Goal: Task Accomplishment & Management: Complete application form

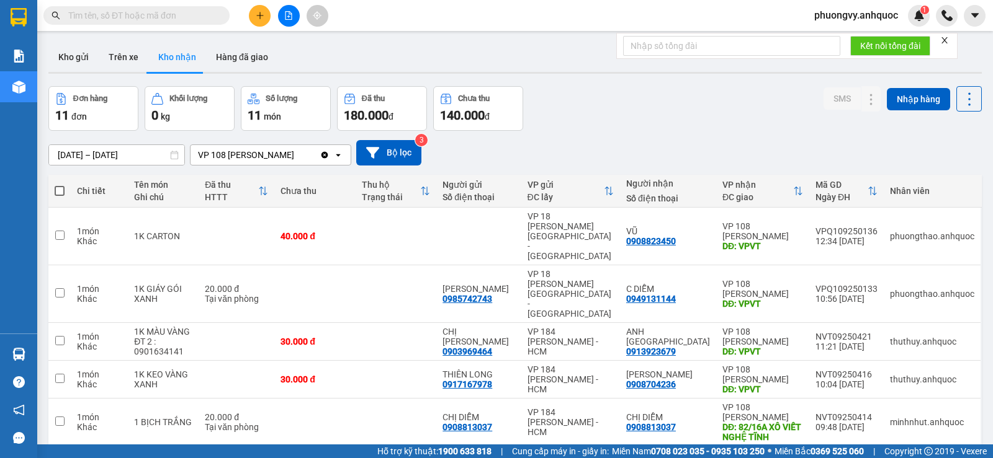
click at [259, 12] on icon "plus" at bounding box center [260, 15] width 9 height 9
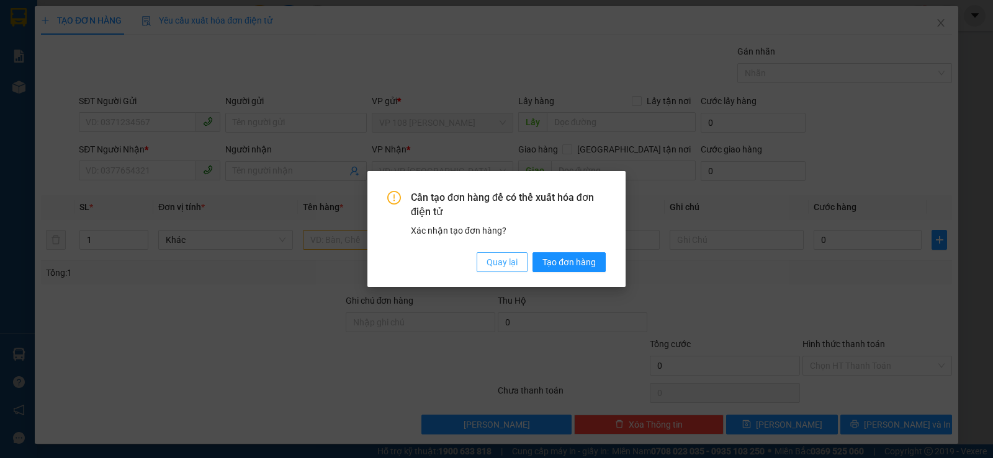
click at [509, 262] on span "Quay lại" at bounding box center [501, 263] width 31 height 14
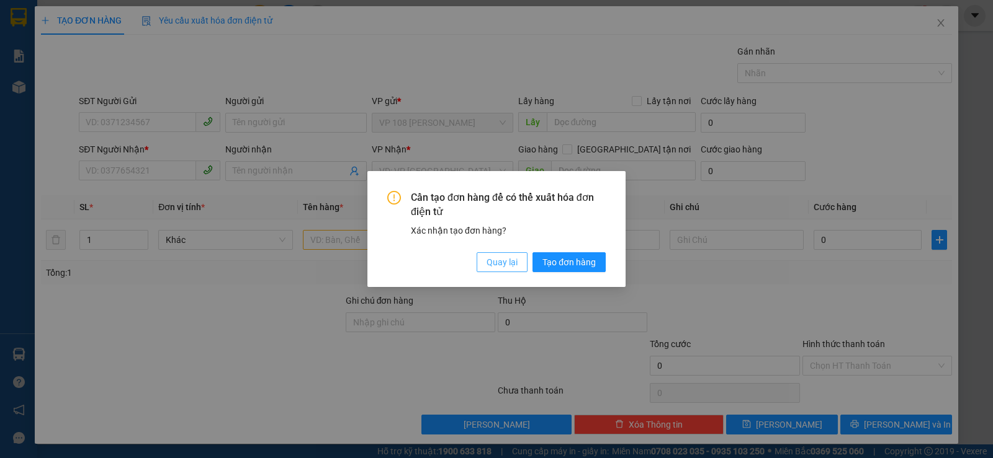
click at [510, 258] on span "Quay lại" at bounding box center [501, 263] width 31 height 14
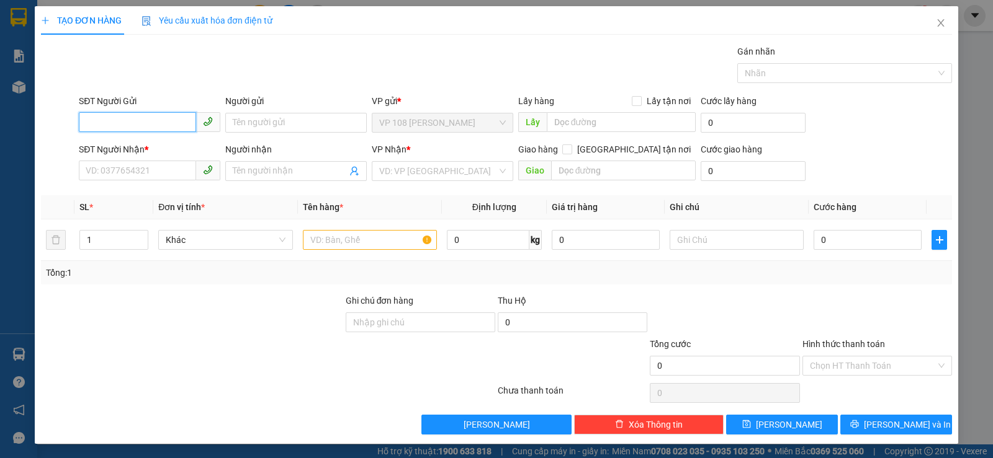
click at [130, 127] on input "SĐT Người Gửi" at bounding box center [137, 122] width 117 height 20
click at [148, 163] on input "SĐT Người Nhận *" at bounding box center [137, 171] width 117 height 20
click at [135, 117] on input "SĐT Người Gửi" at bounding box center [137, 122] width 117 height 20
type input "0"
click at [936, 20] on icon "close" at bounding box center [941, 23] width 10 height 10
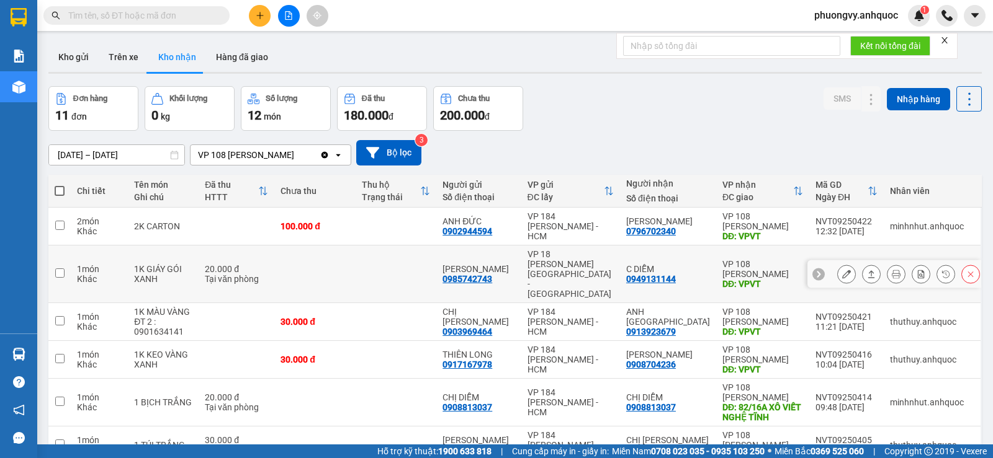
click at [838, 269] on button at bounding box center [846, 275] width 17 height 22
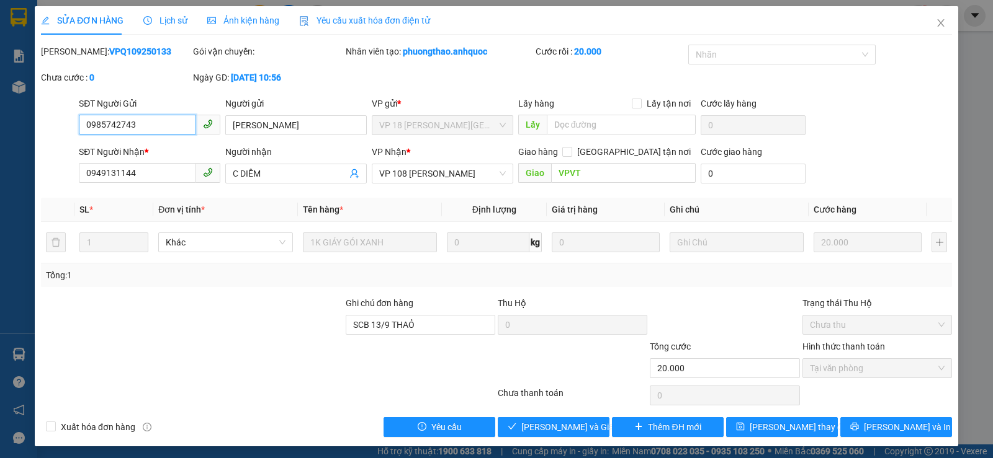
type input "0985742743"
type input "[PERSON_NAME]"
type input "0949131144"
type input "C DIỄM"
type input "VPVT"
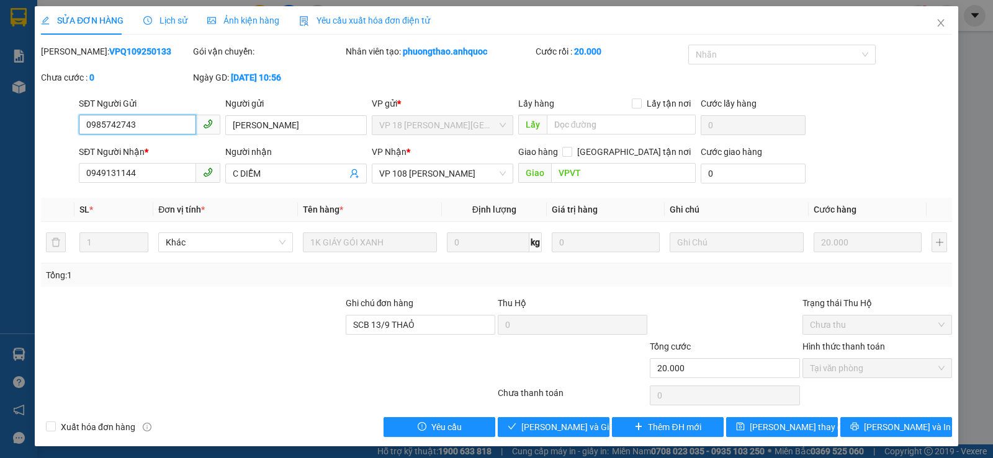
type input "SCB 13/9 THAỎ"
type input "20.000"
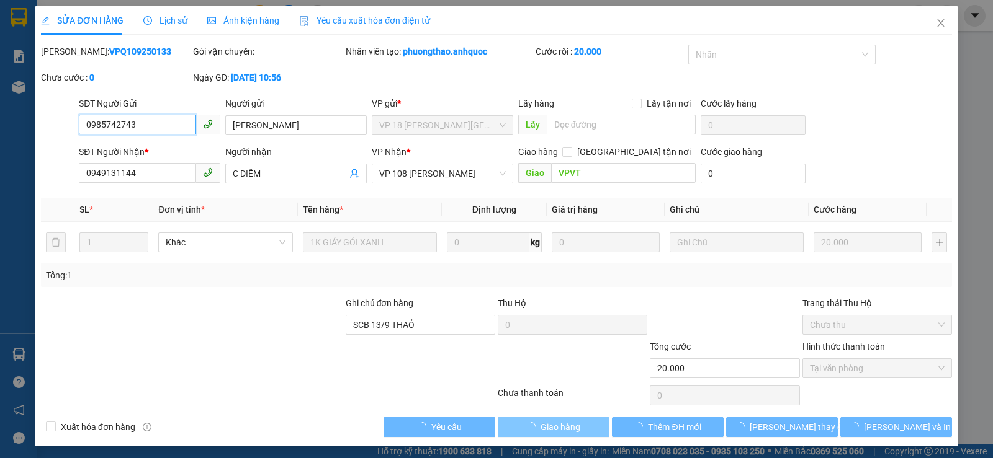
checkbox input "true"
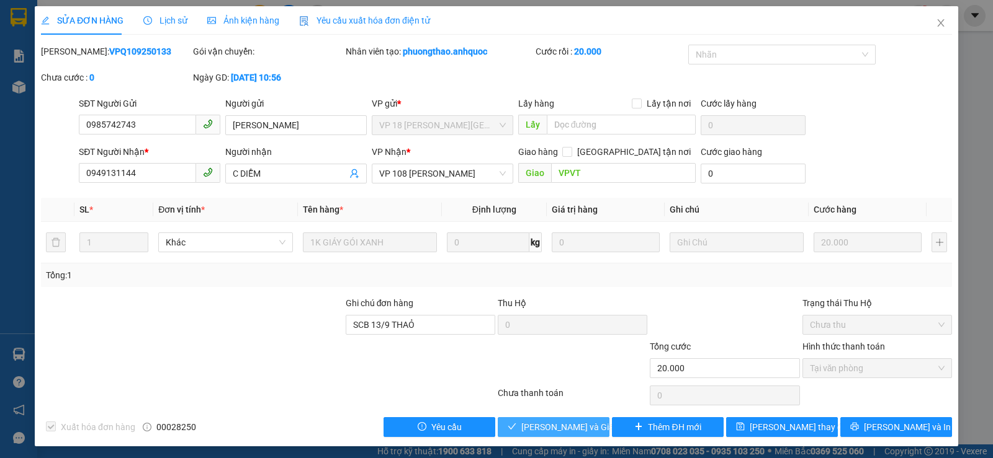
click at [545, 433] on span "[PERSON_NAME] và Giao hàng" at bounding box center [580, 428] width 119 height 14
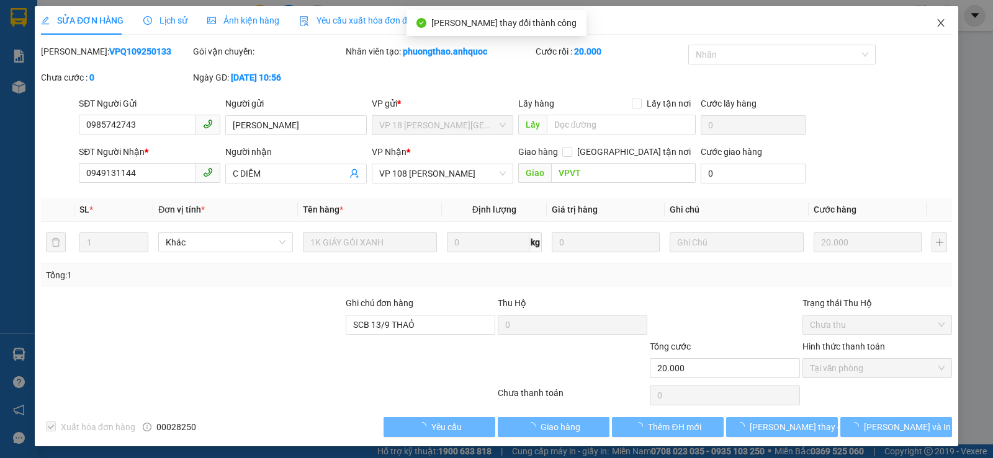
click at [926, 29] on span "Close" at bounding box center [940, 23] width 35 height 35
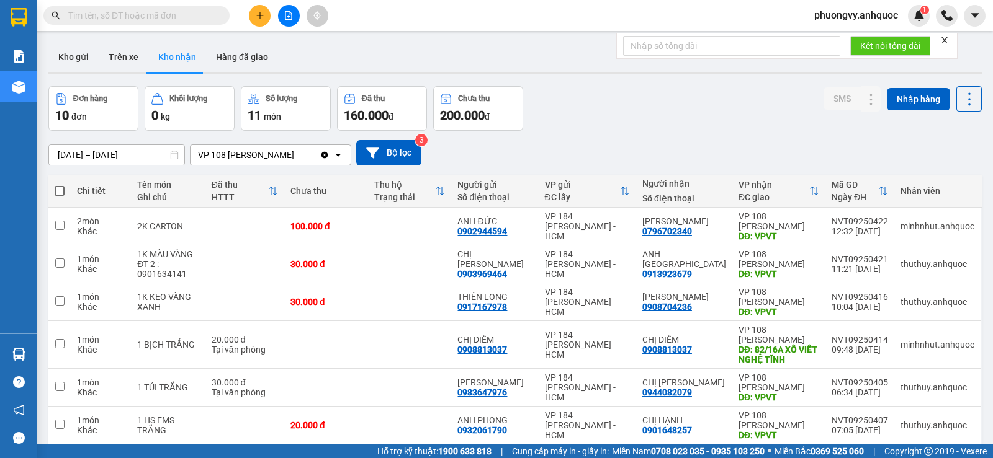
click at [255, 20] on button at bounding box center [260, 16] width 22 height 22
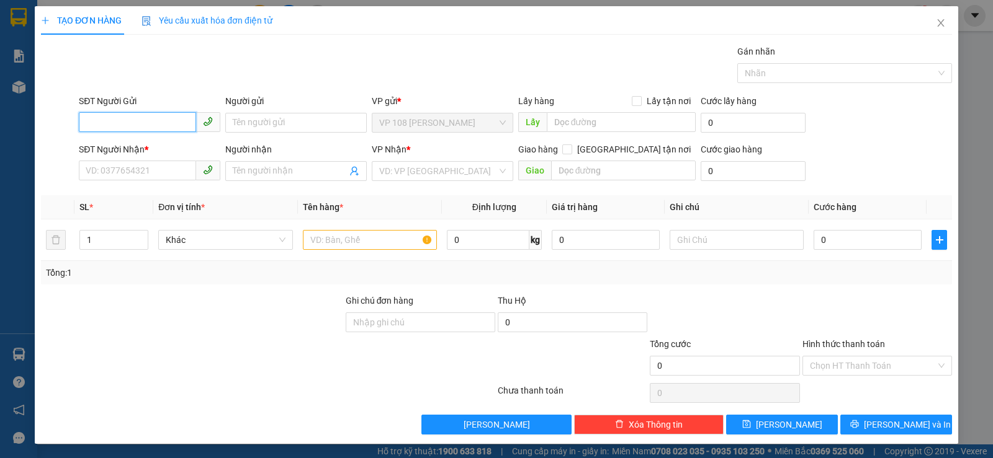
click at [136, 117] on input "SĐT Người Gửi" at bounding box center [137, 122] width 117 height 20
type input "0938727272"
click at [154, 139] on div "0938727272 - A PHÁP" at bounding box center [148, 148] width 140 height 20
type input "A PHÁP"
type input "0906394041"
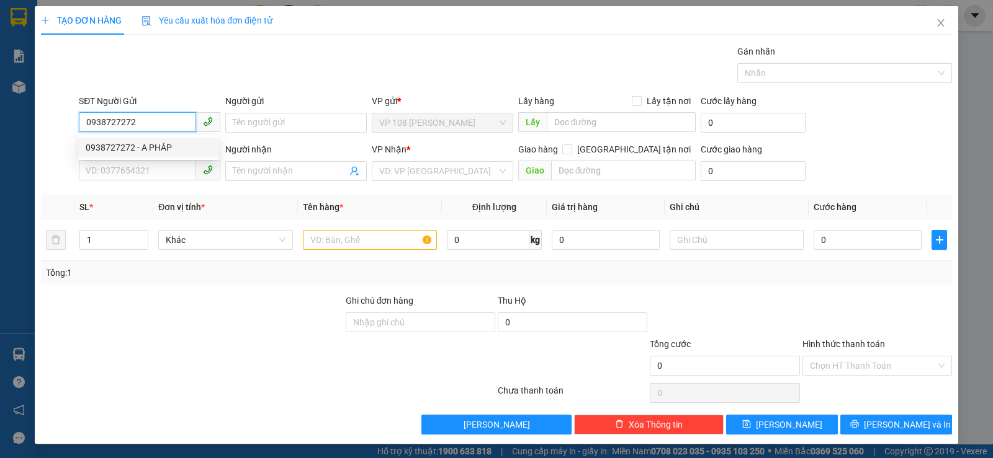
type input "A QUỲNH"
type input "NT SOGG VĨNH"
type input "TM 4/6 VP 184 HẢO"
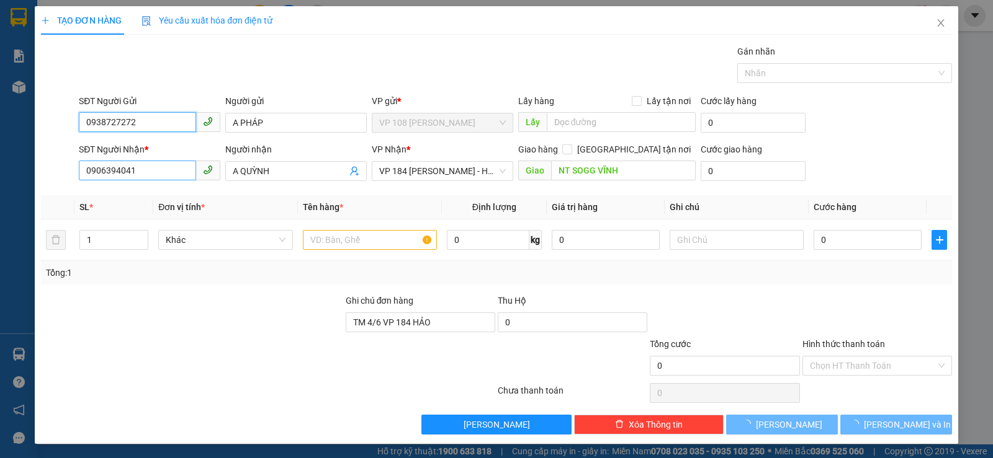
type input "0938727272"
click at [145, 172] on input "0906394041" at bounding box center [137, 171] width 117 height 20
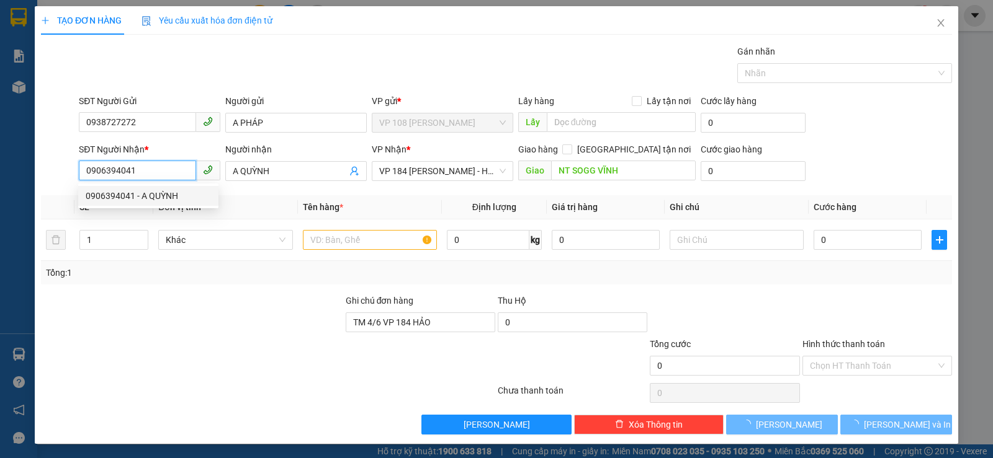
type input "30.000"
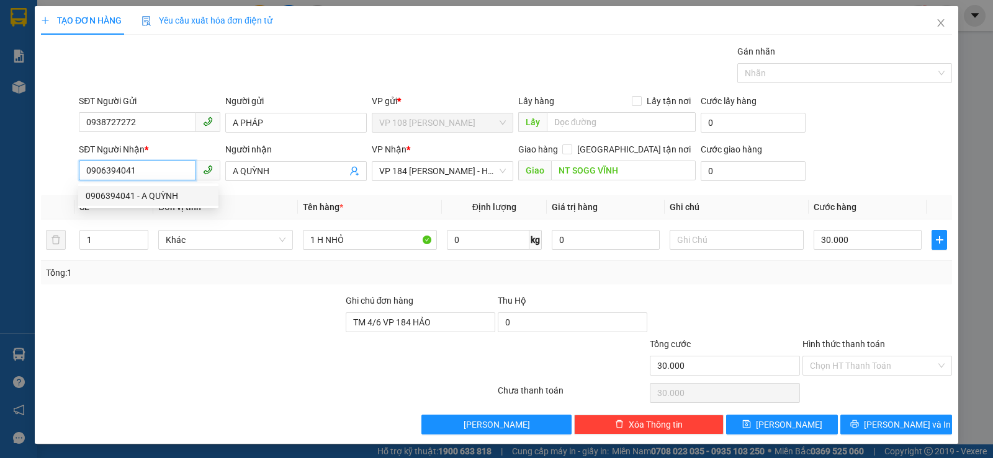
click at [138, 168] on input "0906394041" at bounding box center [137, 171] width 117 height 20
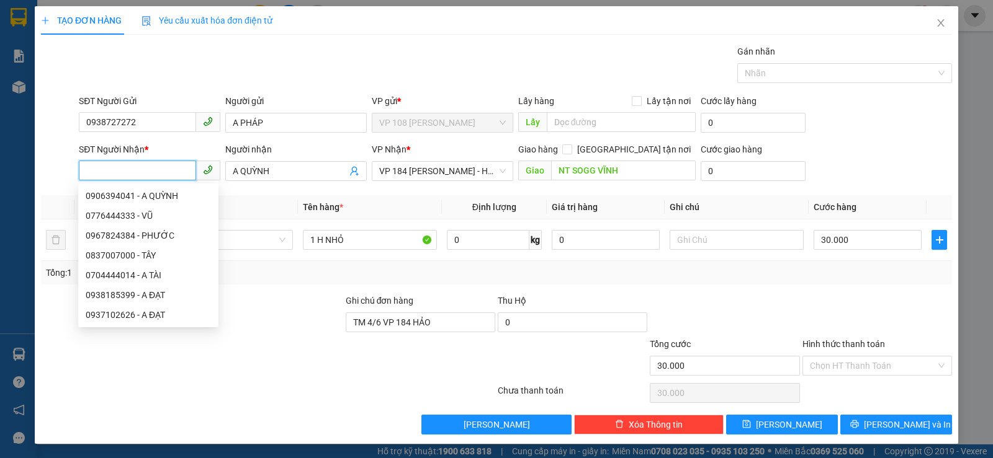
click at [125, 173] on input "SĐT Người Nhận *" at bounding box center [137, 171] width 117 height 20
click at [126, 166] on input "SĐT Người Nhận *" at bounding box center [137, 171] width 117 height 20
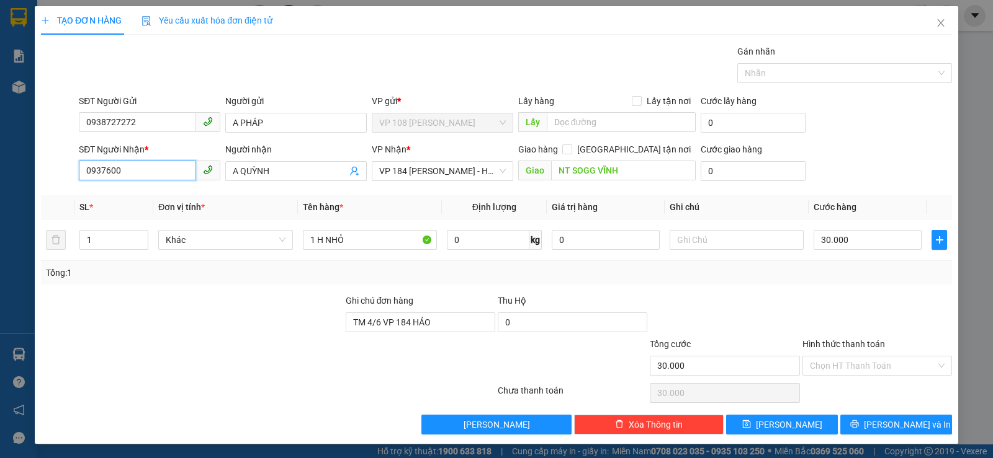
click at [146, 162] on input "0937600" at bounding box center [137, 171] width 117 height 20
type input "0937600072"
click at [265, 168] on input "A QUỲNH" at bounding box center [290, 171] width 114 height 14
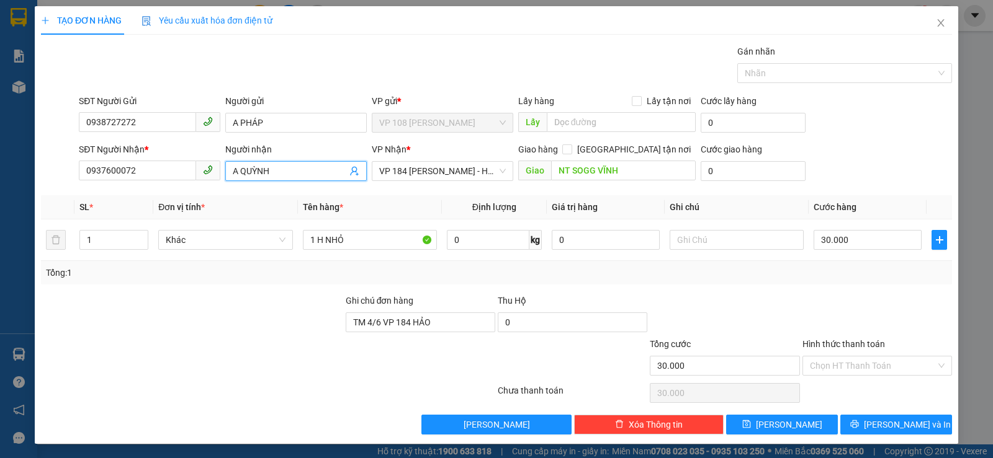
click at [265, 168] on input "A QUỲNH" at bounding box center [290, 171] width 114 height 14
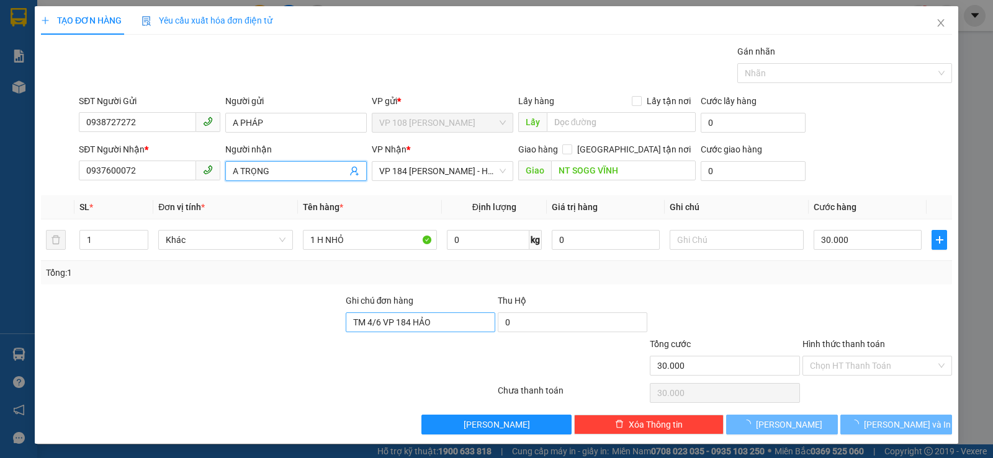
type input "A TRỌNG"
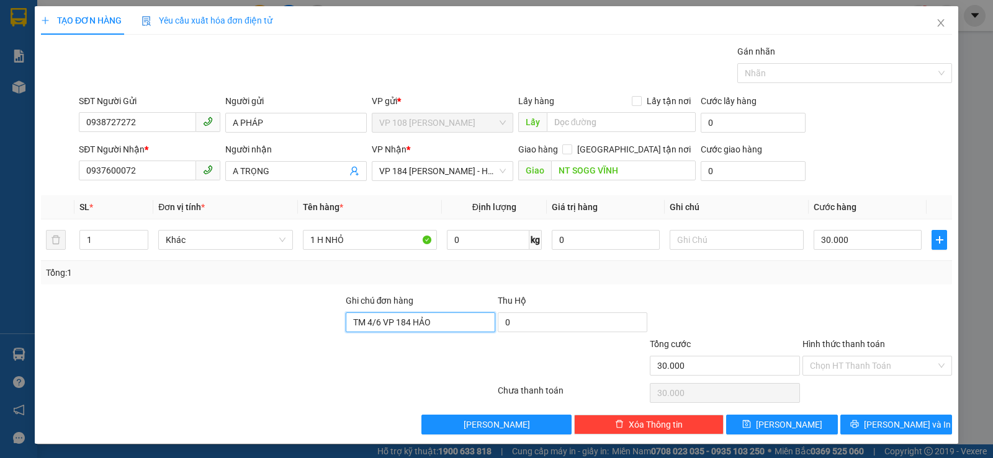
click at [382, 329] on input "TM 4/6 VP 184 HẢO" at bounding box center [421, 323] width 150 height 20
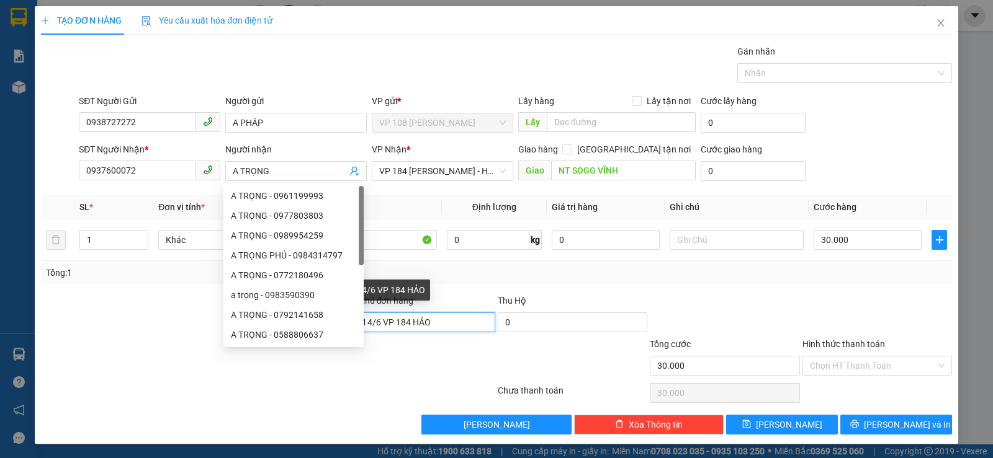
click at [382, 329] on input "TM 4/6 VP 184 HẢO" at bounding box center [421, 323] width 150 height 20
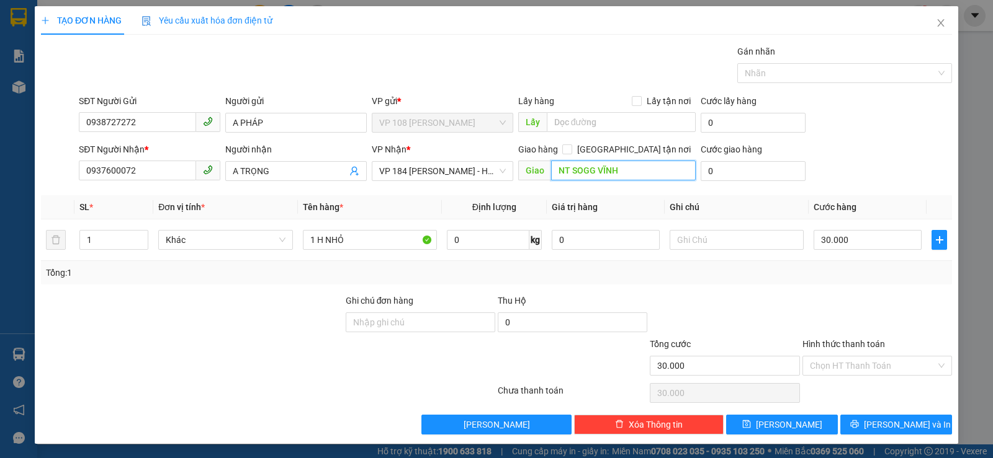
click at [601, 168] on input "NT SOGG VĨNH" at bounding box center [623, 171] width 145 height 20
type input "CỔNG KEN PHÚ MỸ 3"
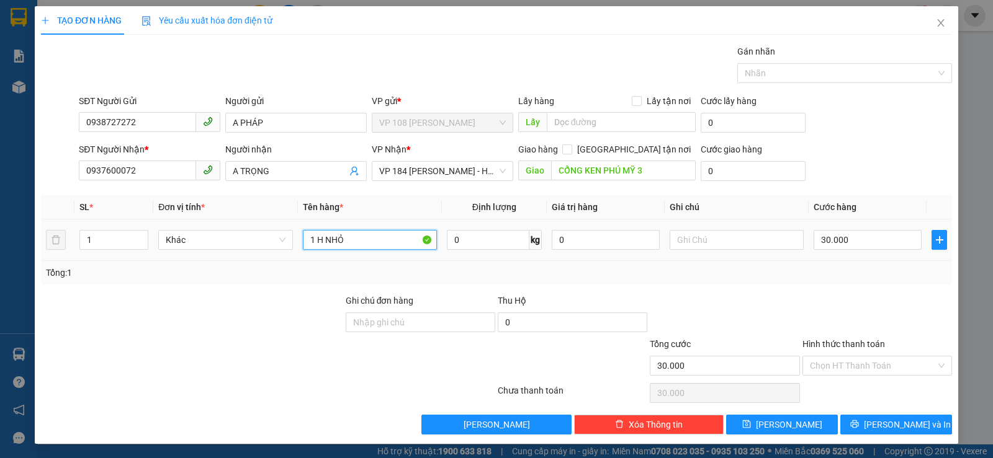
click at [372, 242] on input "1 H NHỎ" at bounding box center [370, 240] width 134 height 20
type input "1 TÚI XÁM"
click at [757, 240] on input "text" at bounding box center [736, 240] width 134 height 20
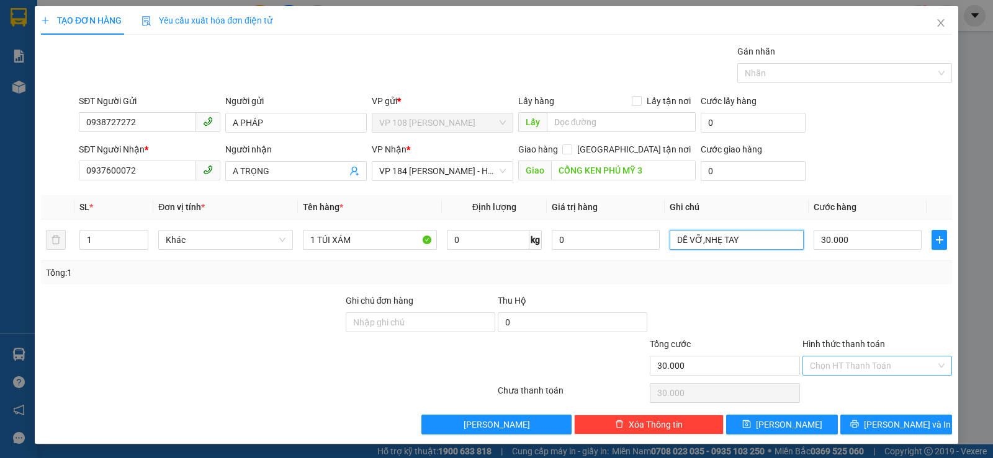
type input "DỄ VỠ,NHẸ TAY"
drag, startPoint x: 859, startPoint y: 360, endPoint x: 853, endPoint y: 368, distance: 9.8
click at [859, 360] on input "Hình thức thanh toán" at bounding box center [873, 366] width 126 height 19
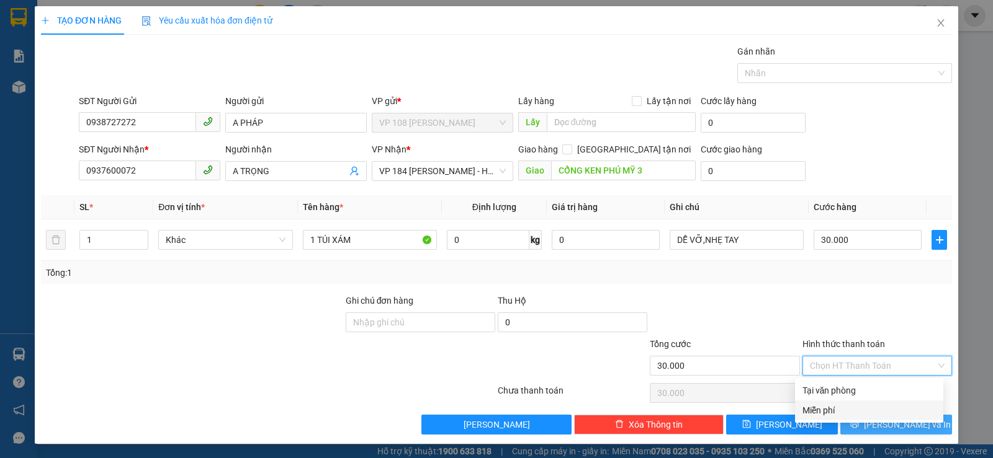
click at [882, 431] on span "[PERSON_NAME] và In" at bounding box center [907, 425] width 87 height 14
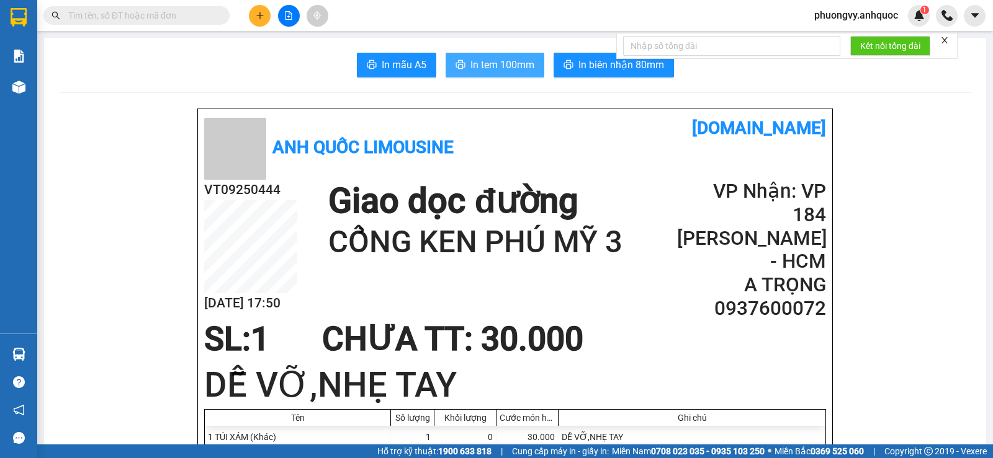
click at [470, 66] on span "In tem 100mm" at bounding box center [502, 65] width 64 height 16
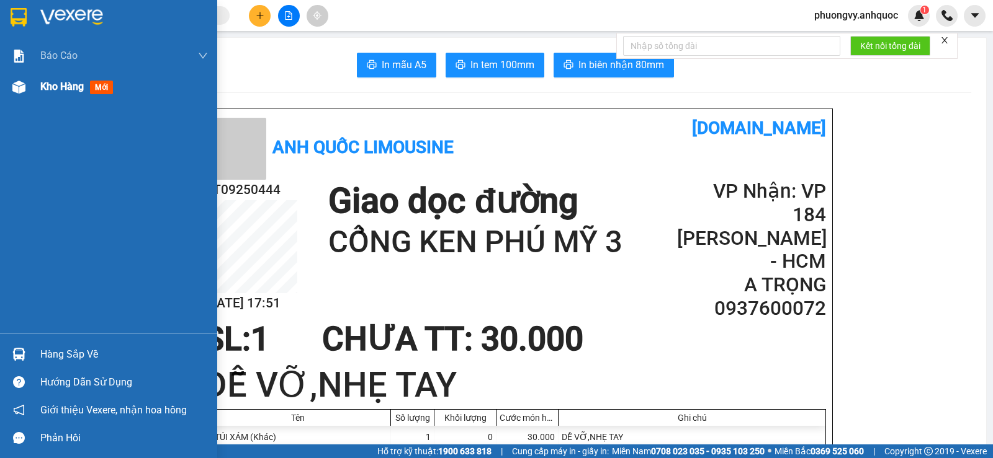
click at [32, 92] on div "Kho hàng mới" at bounding box center [108, 86] width 217 height 31
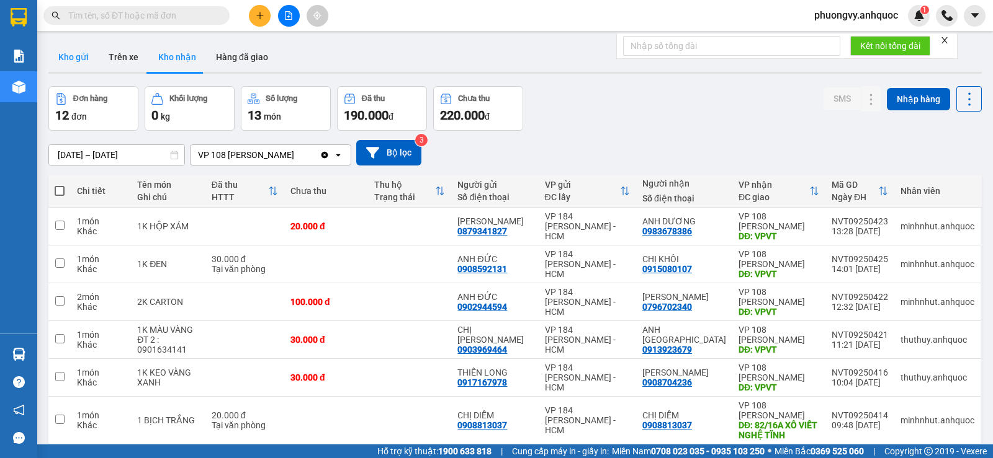
click at [77, 54] on button "Kho gửi" at bounding box center [73, 57] width 50 height 30
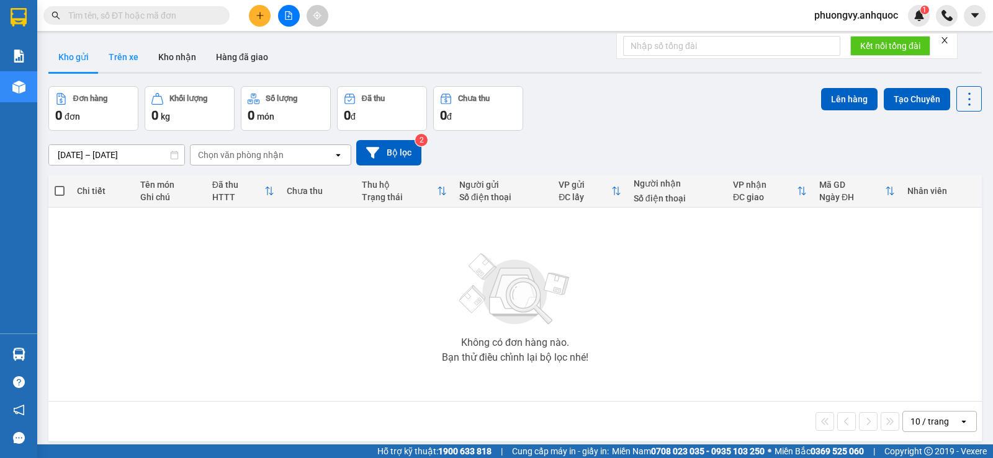
click at [118, 56] on button "Trên xe" at bounding box center [124, 57] width 50 height 30
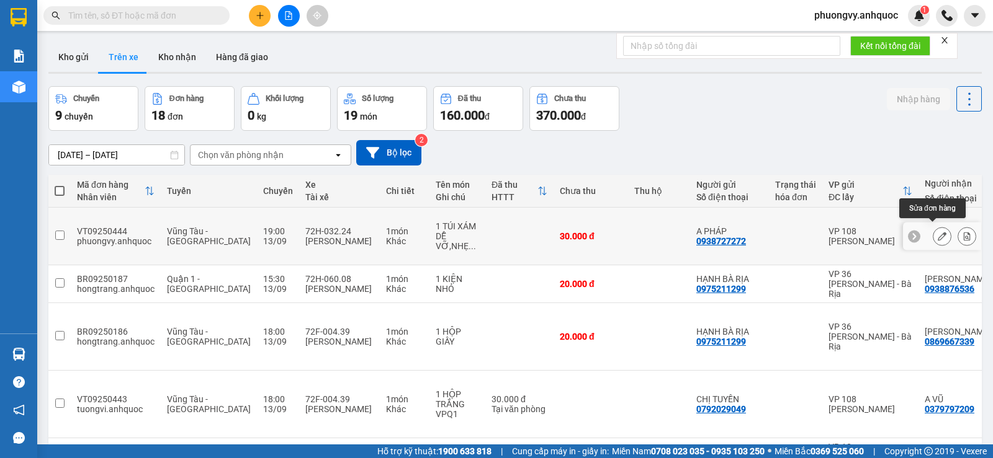
click at [937, 232] on icon at bounding box center [941, 236] width 9 height 9
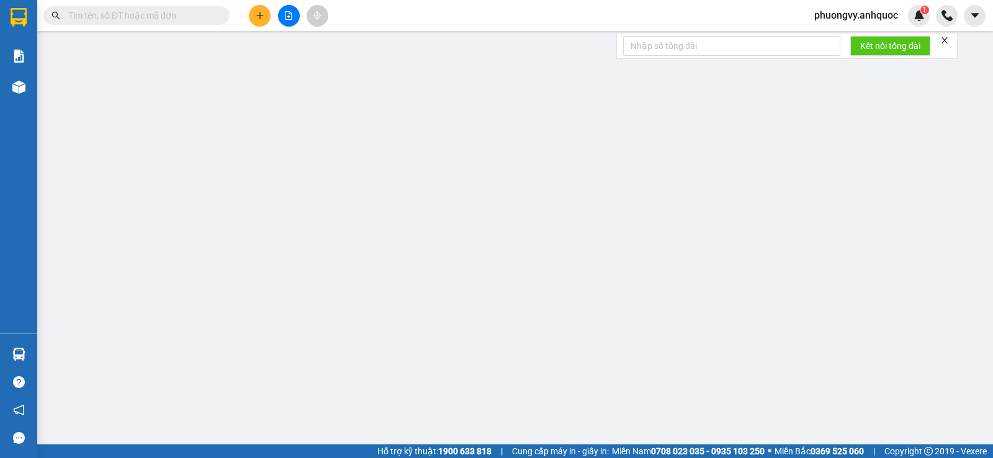
type input "0938727272"
type input "A PHÁP"
type input "0937600072"
type input "A TRỌNG"
type input "CỔNG KCN PHÚ MỸ 3"
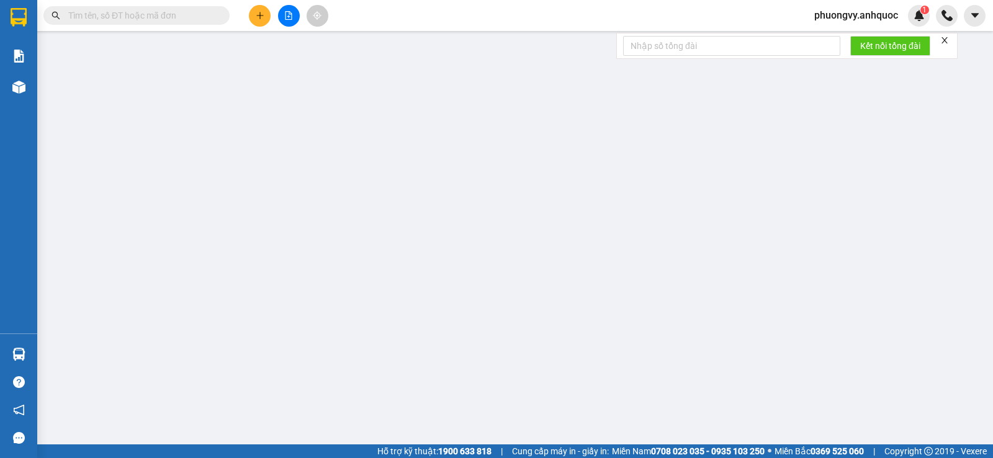
type input "30.000"
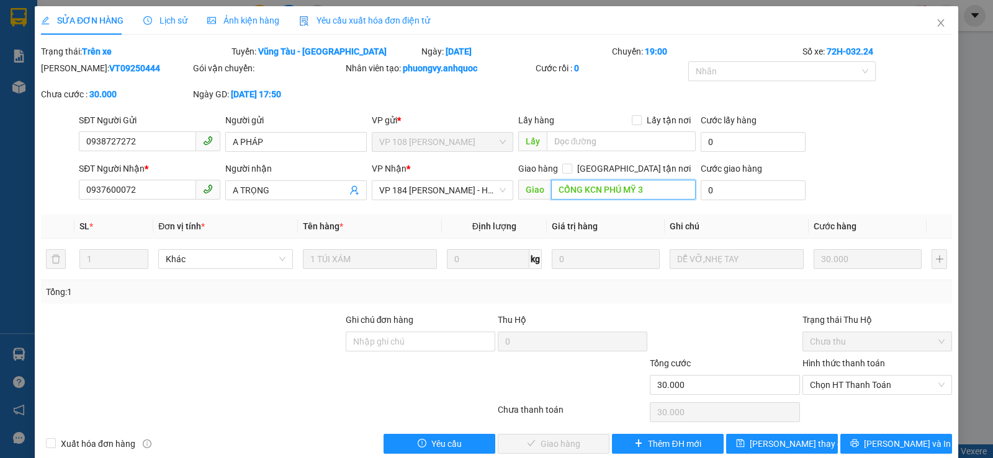
click at [657, 190] on input "CỔNG KCN PHÚ MỸ 3" at bounding box center [623, 190] width 145 height 20
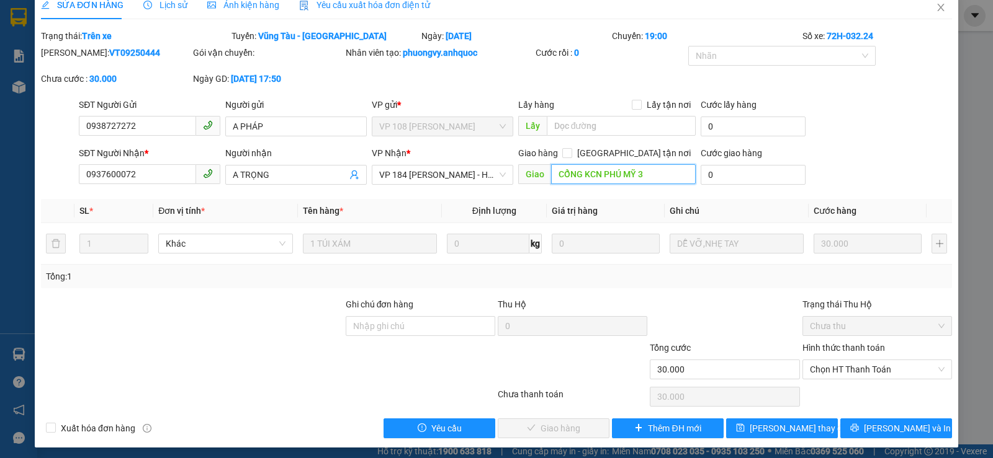
scroll to position [20, 0]
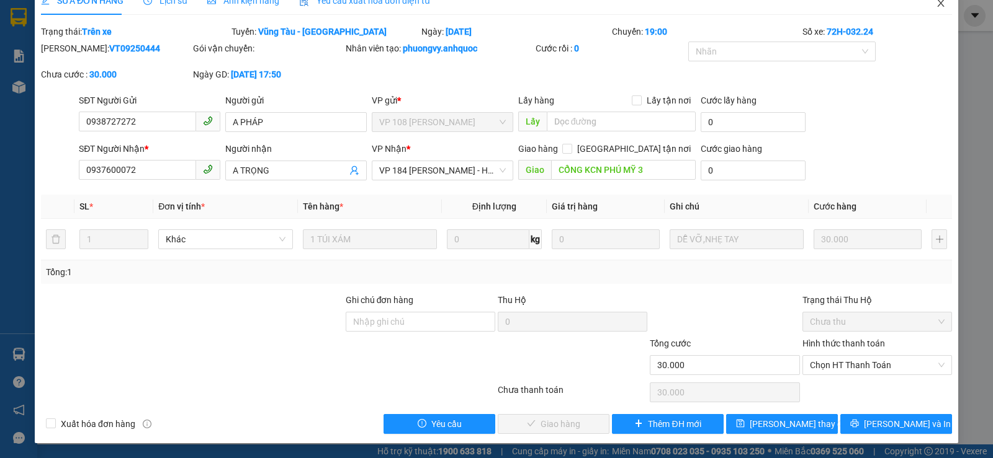
click at [937, 2] on icon "close" at bounding box center [940, 2] width 7 height 7
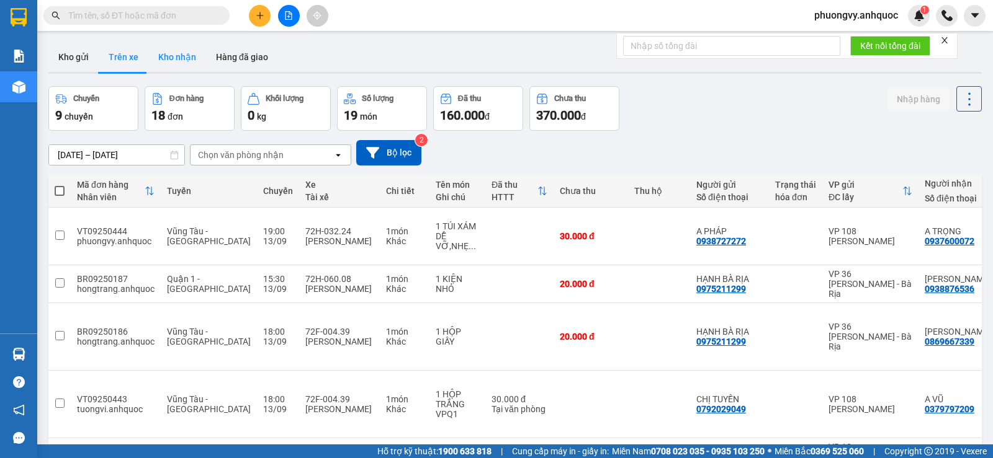
click at [174, 60] on button "Kho nhận" at bounding box center [177, 57] width 58 height 30
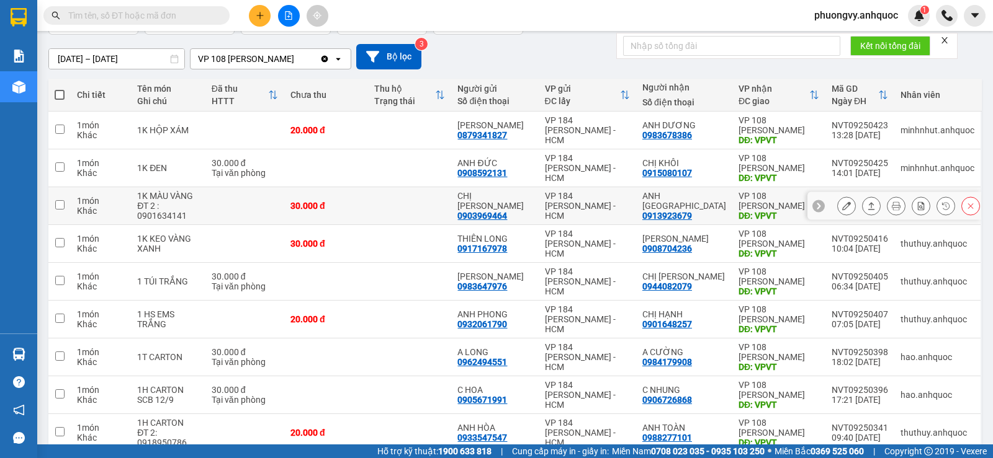
scroll to position [124, 0]
